Goal: Information Seeking & Learning: Understand process/instructions

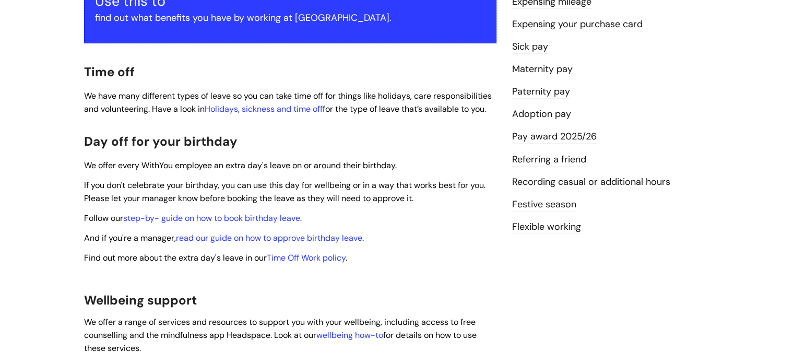
scroll to position [308, 0]
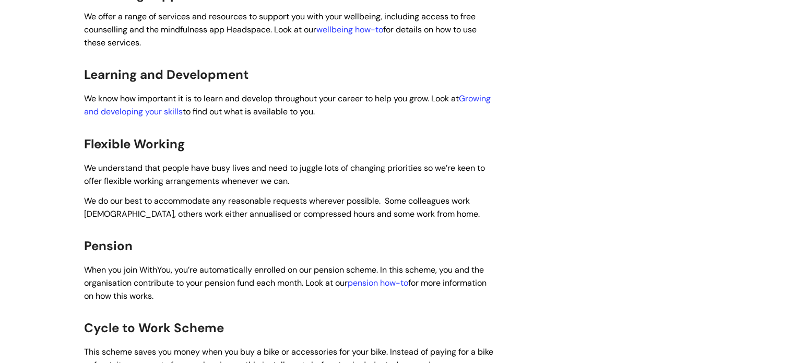
drag, startPoint x: 798, startPoint y: 41, endPoint x: 801, endPoint y: 138, distance: 97.2
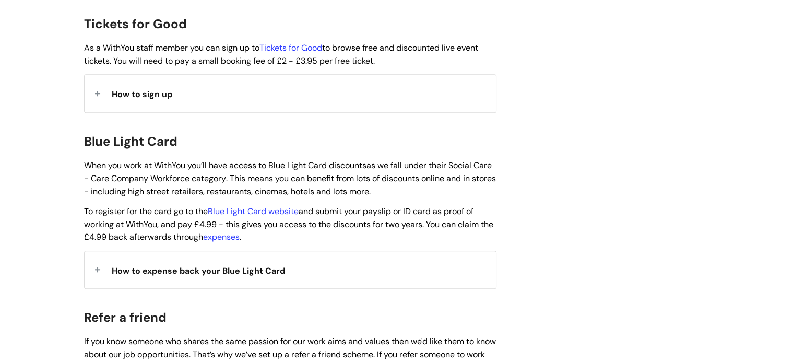
scroll to position [1009, 0]
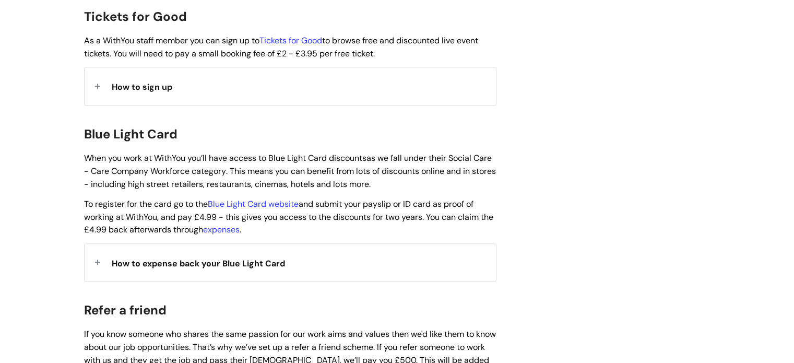
click at [246, 258] on span "How to expense back your Blue Light Card" at bounding box center [198, 263] width 173 height 11
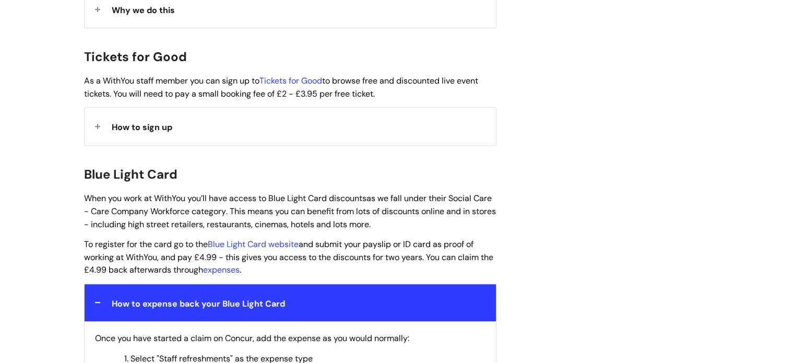
scroll to position [979, 0]
